Goal: Find specific page/section: Find specific page/section

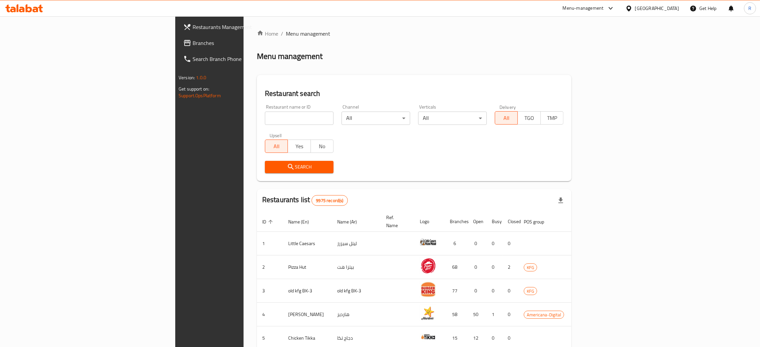
click at [617, 3] on div "Menu-management" at bounding box center [589, 8] width 63 height 16
click at [598, 7] on div "Menu-management" at bounding box center [583, 8] width 41 height 8
click at [587, 44] on div "Agent Campaigns Center" at bounding box center [576, 44] width 50 height 7
